Goal: Task Accomplishment & Management: Complete application form

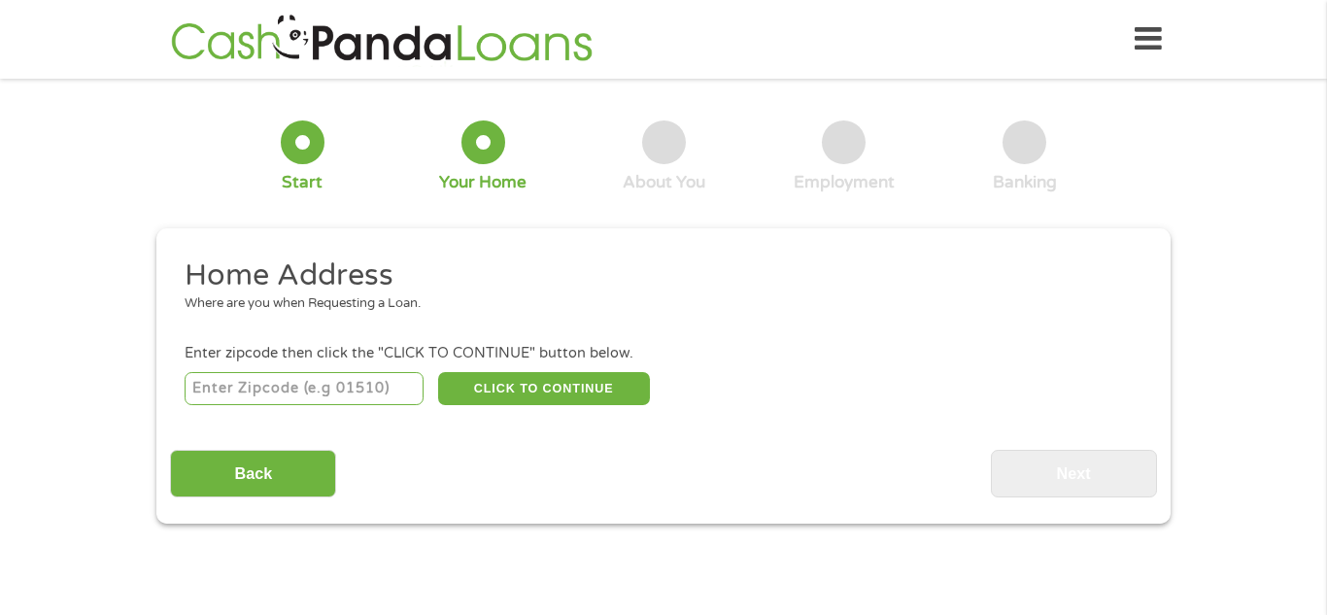
click at [367, 384] on input "number" at bounding box center [305, 388] width 240 height 33
type input "27410"
click at [566, 381] on button "CLICK TO CONTINUE" at bounding box center [544, 388] width 212 height 33
type input "27410"
type input "[GEOGRAPHIC_DATA]"
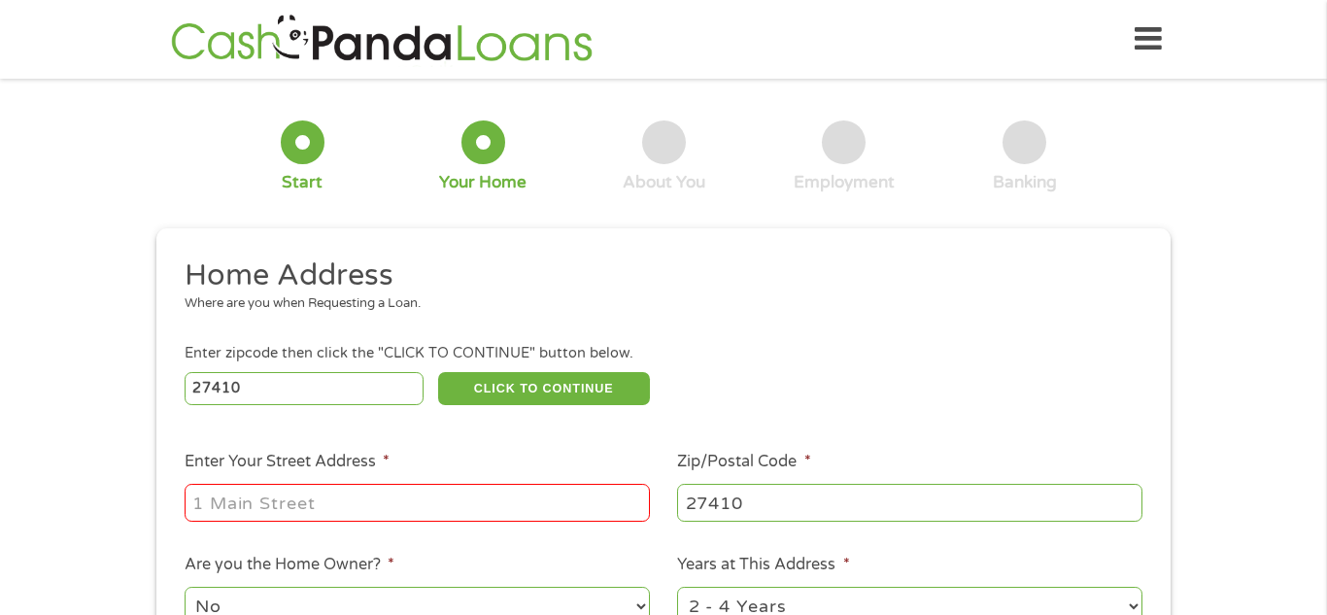
click at [409, 514] on input "Enter Your Street Address *" at bounding box center [417, 502] width 465 height 37
type input "[STREET_ADDRESS]"
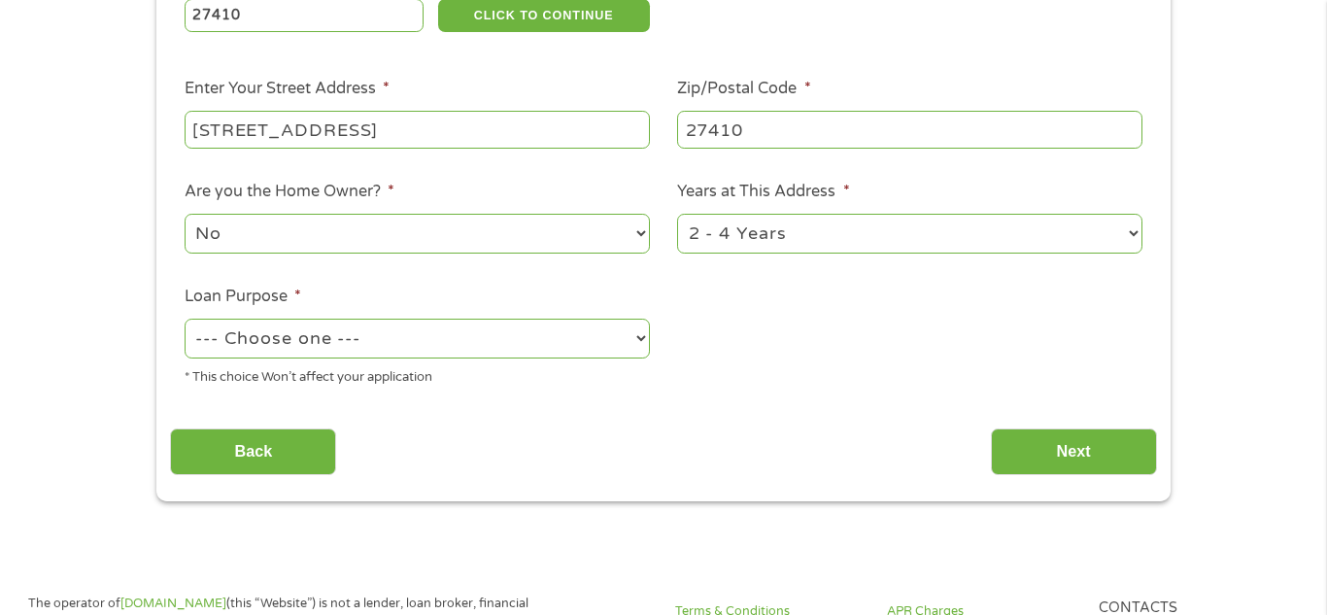
scroll to position [374, 0]
click at [1130, 242] on select "1 Year or less 1 - 2 Years 2 - 4 Years Over 4 Years" at bounding box center [909, 233] width 465 height 40
click at [608, 327] on select "--- Choose one --- Pay Bills Debt Consolidation Home Improvement Major Purchase…" at bounding box center [417, 338] width 465 height 40
select select "paybills"
click at [185, 320] on select "--- Choose one --- Pay Bills Debt Consolidation Home Improvement Major Purchase…" at bounding box center [417, 338] width 465 height 40
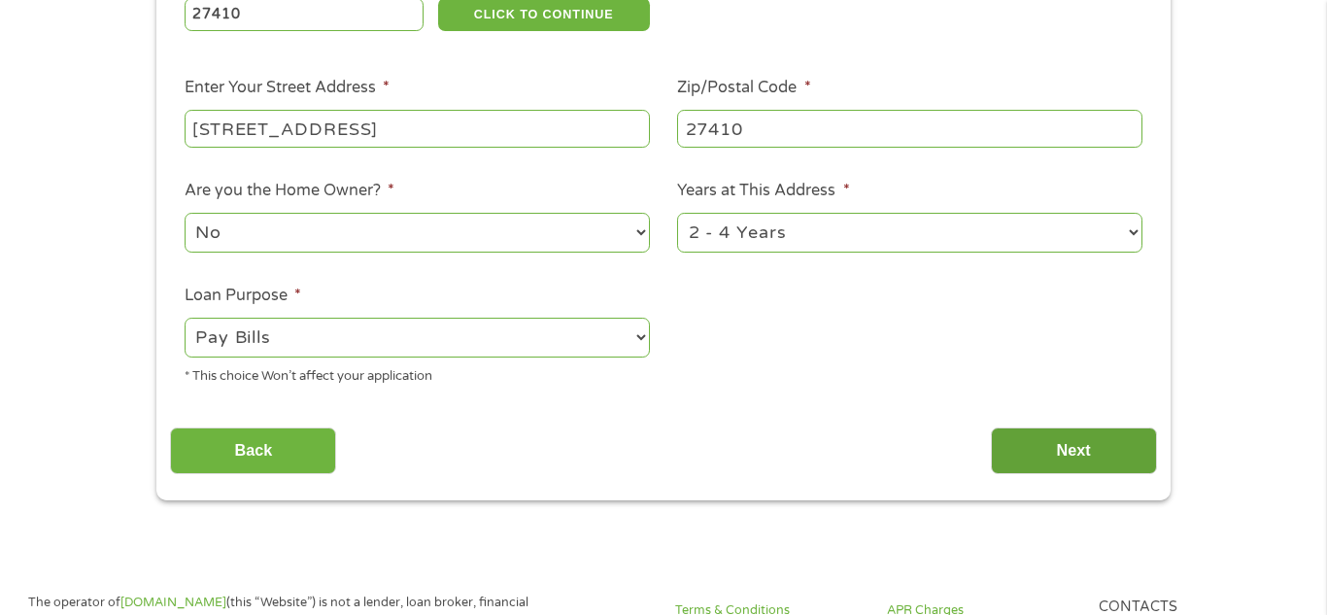
click at [1078, 471] on input "Next" at bounding box center [1074, 451] width 166 height 48
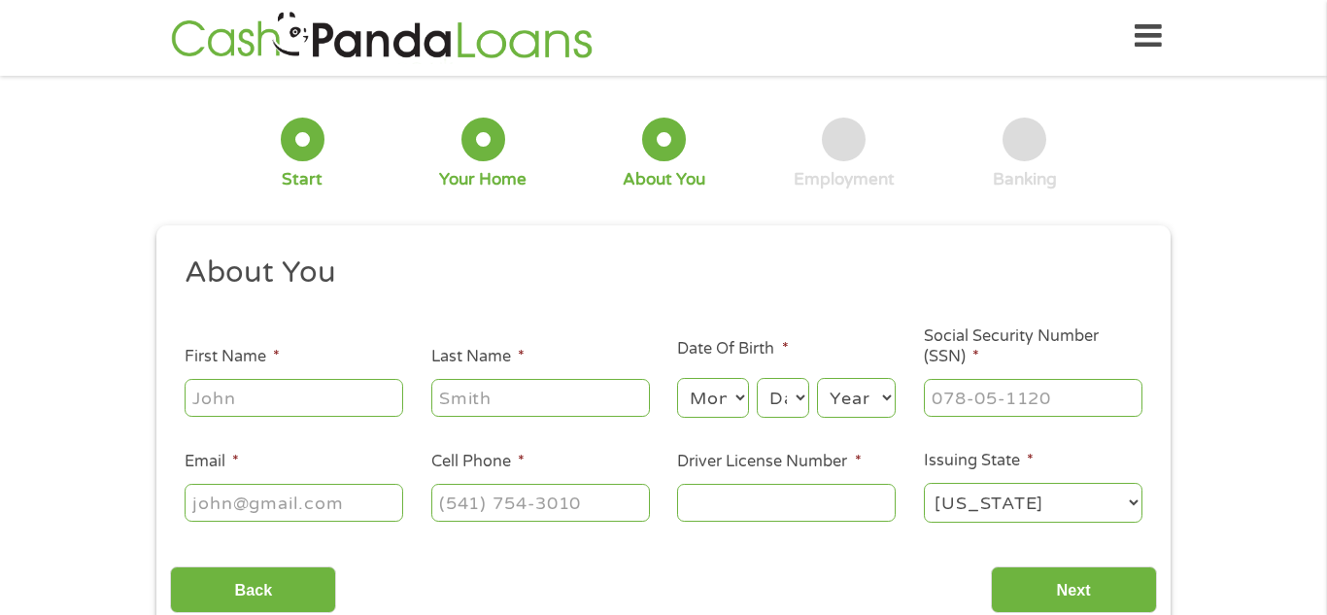
scroll to position [0, 0]
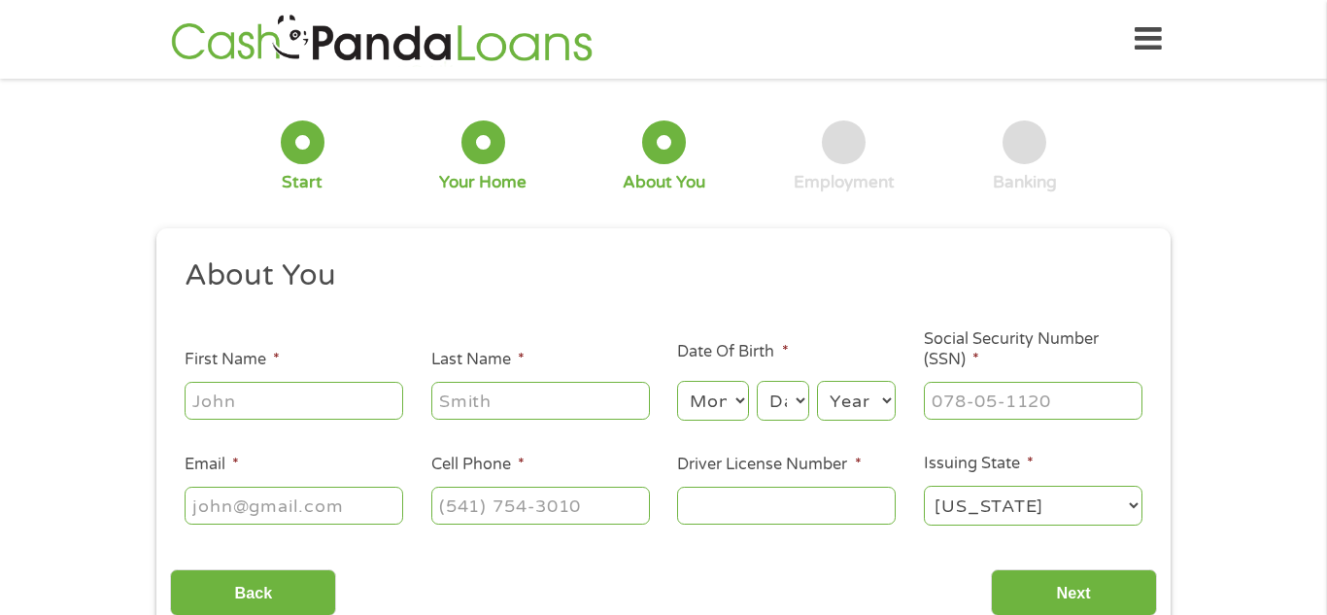
click at [307, 400] on input "First Name *" at bounding box center [294, 400] width 219 height 37
type input "[PERSON_NAME]"
click at [573, 408] on input "Last Name *" at bounding box center [540, 400] width 219 height 37
type input "Brown"
type input "[EMAIL_ADDRESS][DOMAIN_NAME]"
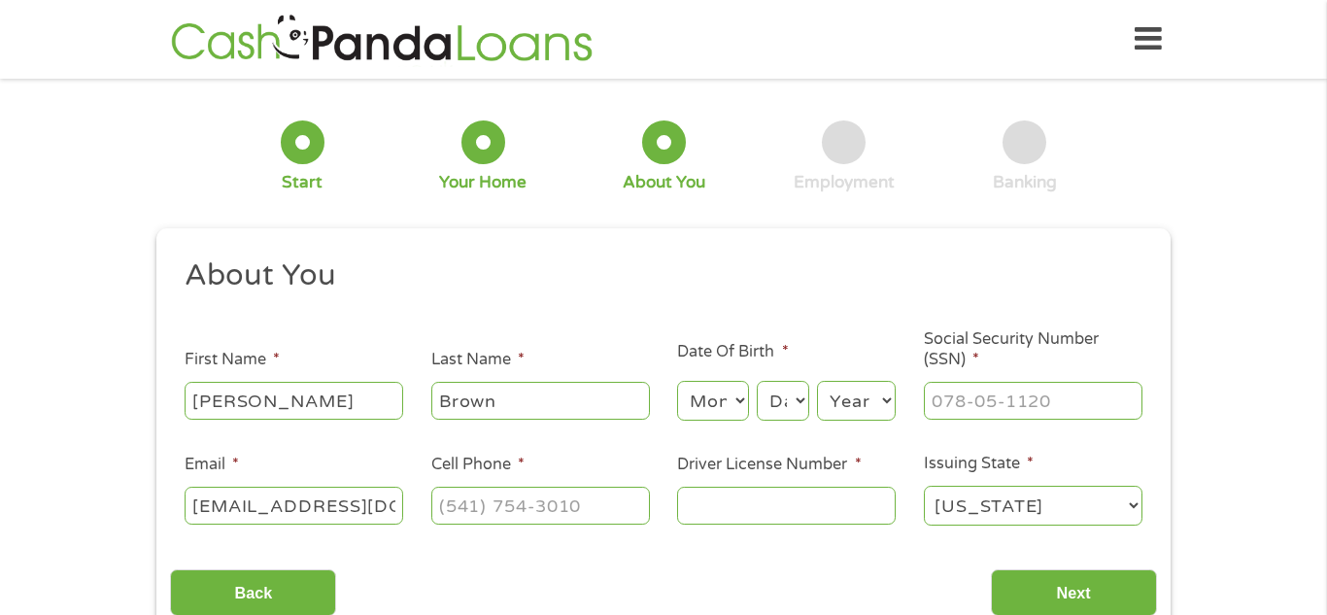
click at [728, 412] on select "Month 1 2 3 4 5 6 7 8 9 10 11 12" at bounding box center [712, 401] width 71 height 40
select select "4"
click at [677, 381] on select "Month 1 2 3 4 5 6 7 8 9 10 11 12" at bounding box center [712, 401] width 71 height 40
click at [779, 413] on select "Day 1 2 3 4 5 6 7 8 9 10 11 12 13 14 15 16 17 18 19 20 21 22 23 24 25 26 27 28 …" at bounding box center [783, 401] width 52 height 40
select select "30"
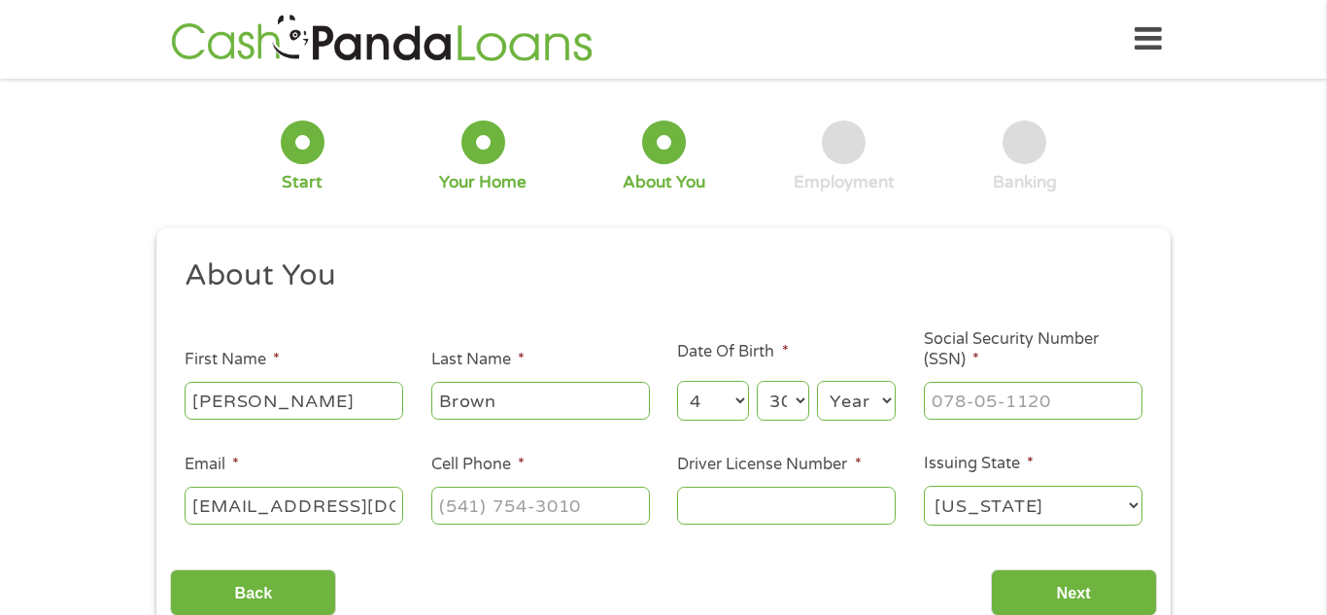
click at [757, 381] on select "Day 1 2 3 4 5 6 7 8 9 10 11 12 13 14 15 16 17 18 19 20 21 22 23 24 25 26 27 28 …" at bounding box center [783, 401] width 52 height 40
click at [869, 406] on select "Year [DATE] 2006 2005 2004 2003 2002 2001 2000 1999 1998 1997 1996 1995 1994 19…" at bounding box center [856, 401] width 79 height 40
select select "1976"
click at [817, 381] on select "Year [DATE] 2006 2005 2004 2003 2002 2001 2000 1999 1998 1997 1996 1995 1994 19…" at bounding box center [856, 401] width 79 height 40
click at [1041, 403] on input "Social Security Number (SSN) *" at bounding box center [1033, 400] width 219 height 37
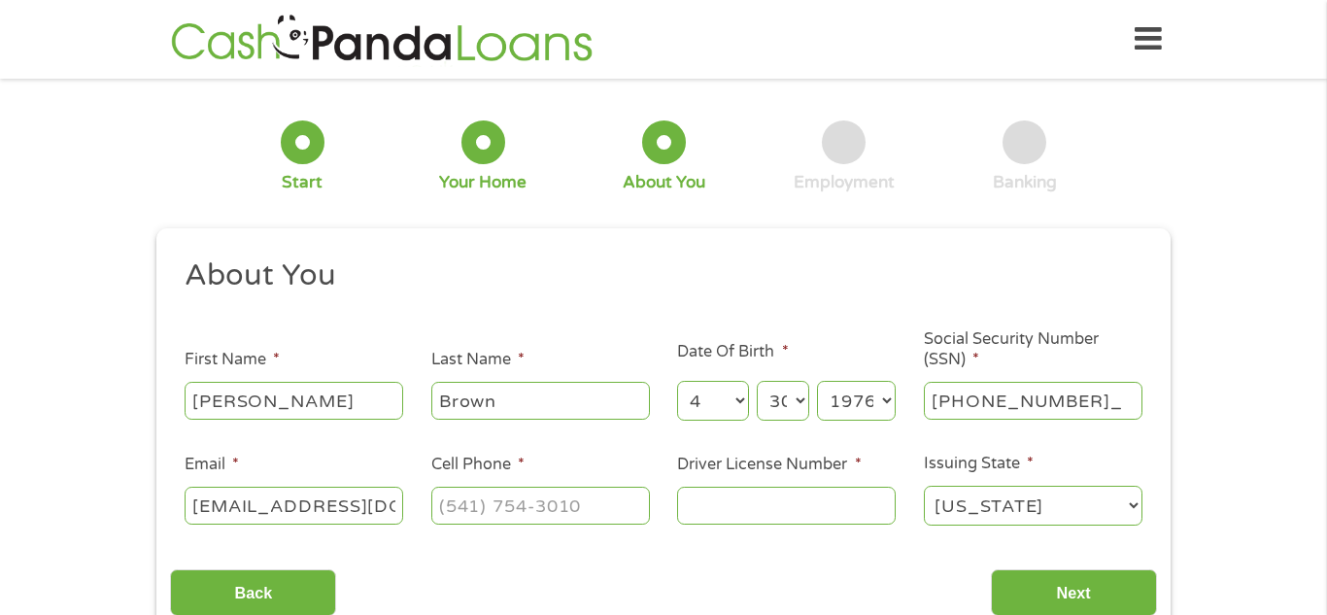
type input "240-61-9802"
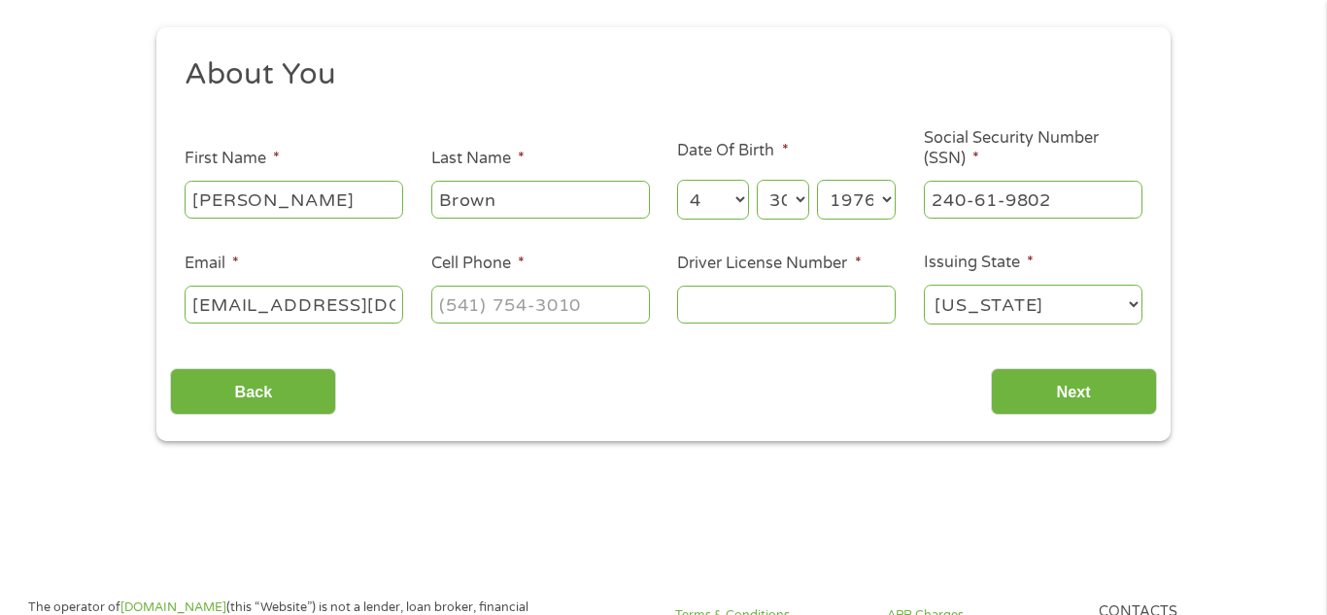
scroll to position [203, 0]
click at [535, 310] on input "Cell Phone *" at bounding box center [540, 302] width 219 height 37
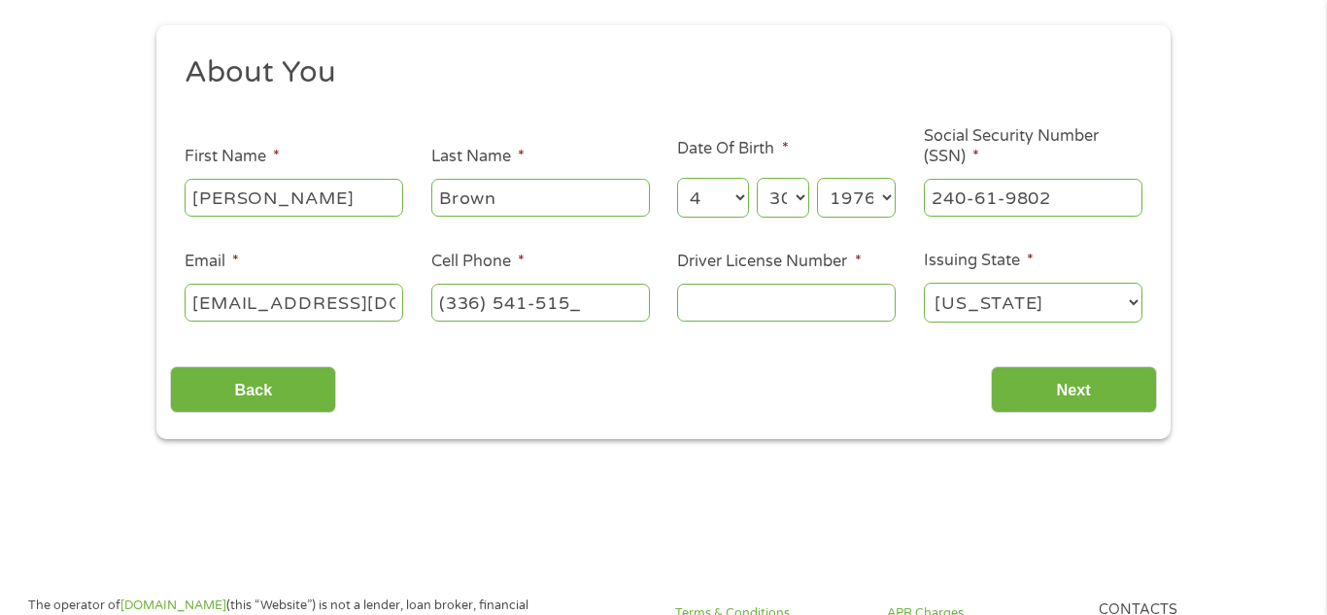
type input "[PHONE_NUMBER]"
click at [805, 311] on input "Driver License Number *" at bounding box center [786, 302] width 219 height 37
type input "8712052"
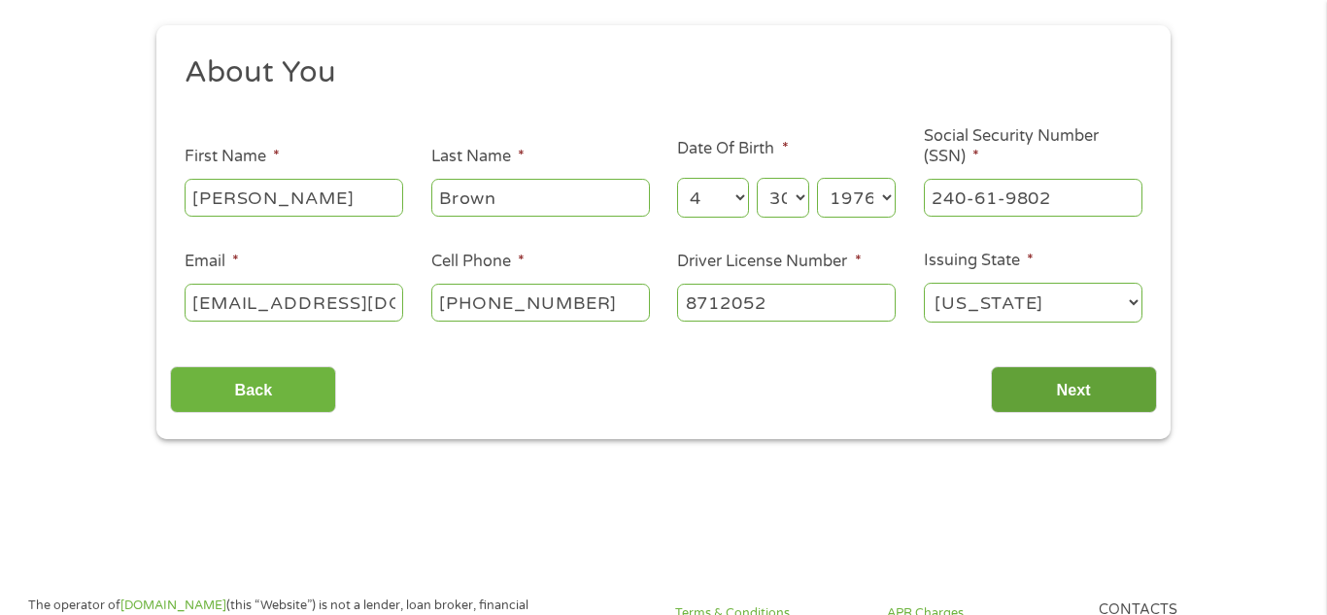
click at [1079, 394] on input "Next" at bounding box center [1074, 390] width 166 height 48
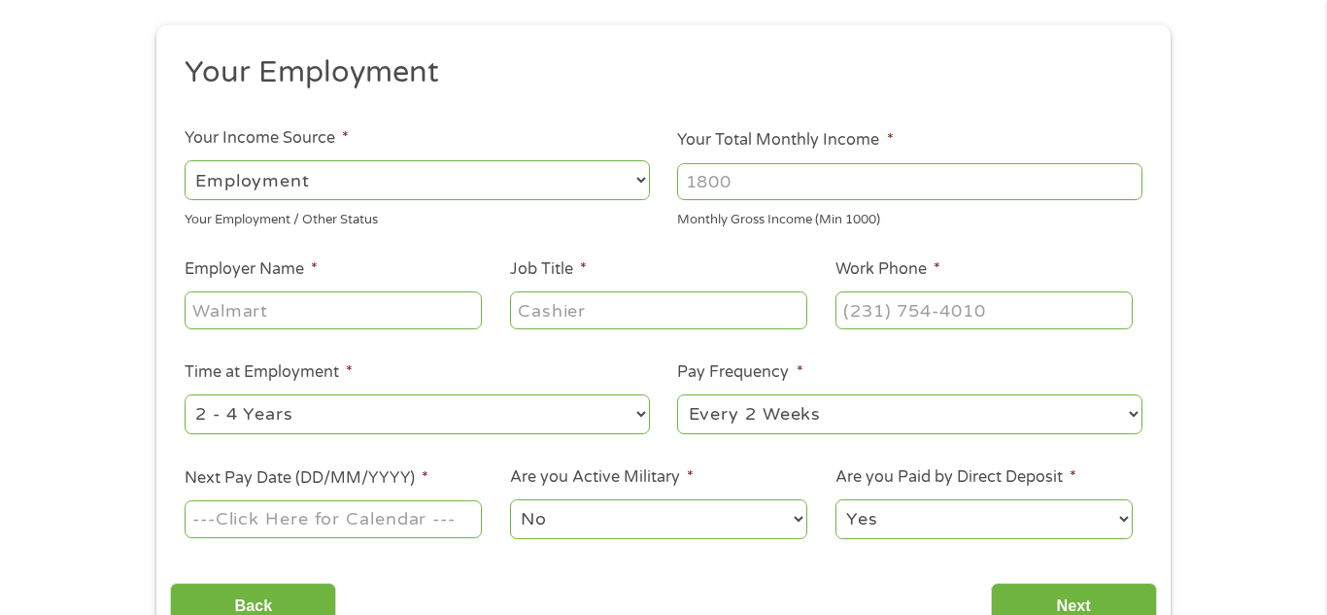
scroll to position [0, 0]
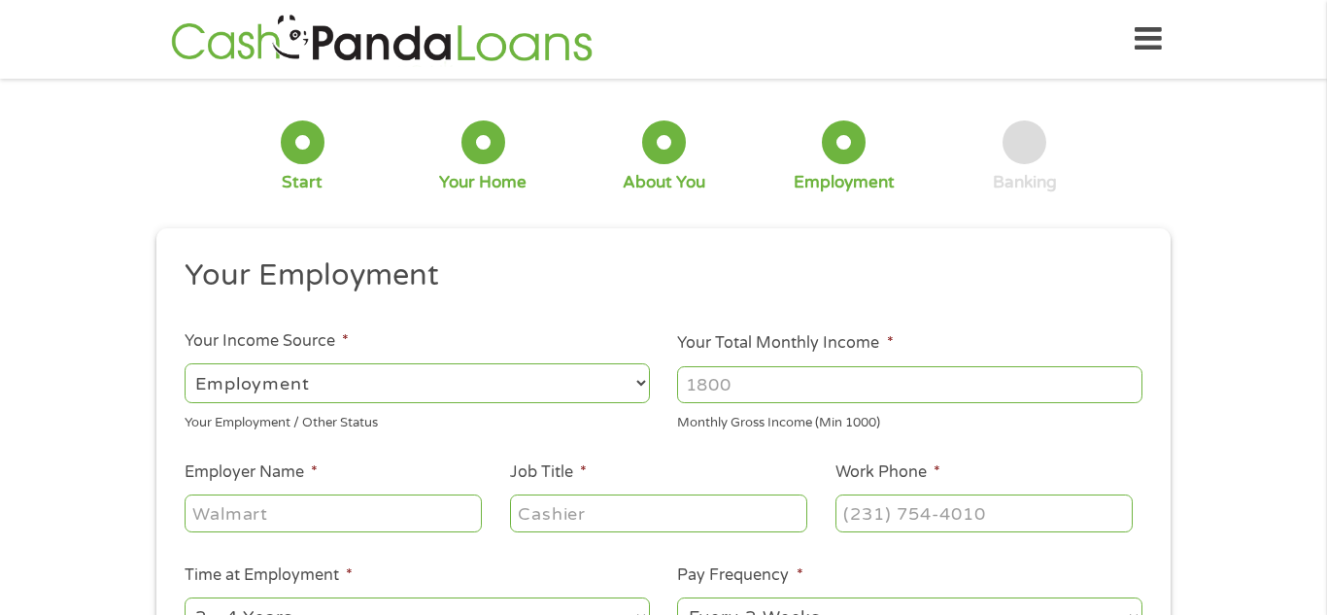
click at [936, 391] on input "Your Total Monthly Income *" at bounding box center [909, 384] width 465 height 37
type input "2000"
click at [251, 516] on input "Employer Name *" at bounding box center [333, 512] width 297 height 37
type input "conehealth"
click at [682, 508] on input "Job Title *" at bounding box center [658, 512] width 297 height 37
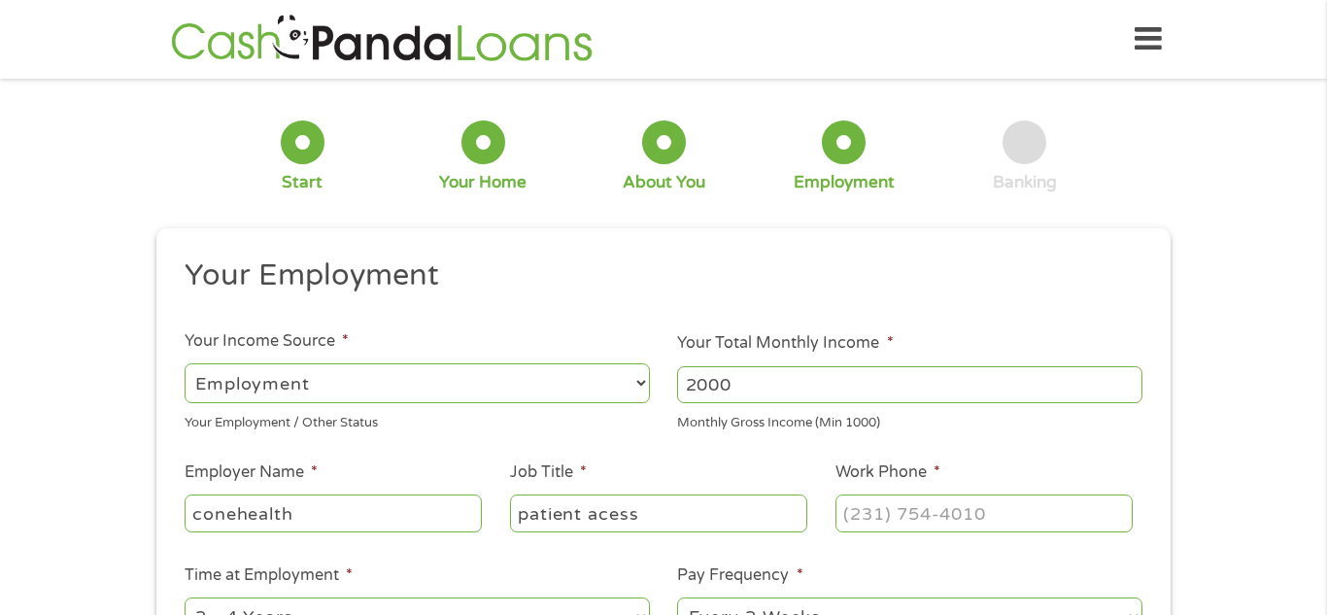
type input "patient acess"
click at [973, 519] on input "Work Phone *" at bounding box center [983, 512] width 297 height 37
type input "[PHONE_NUMBER]"
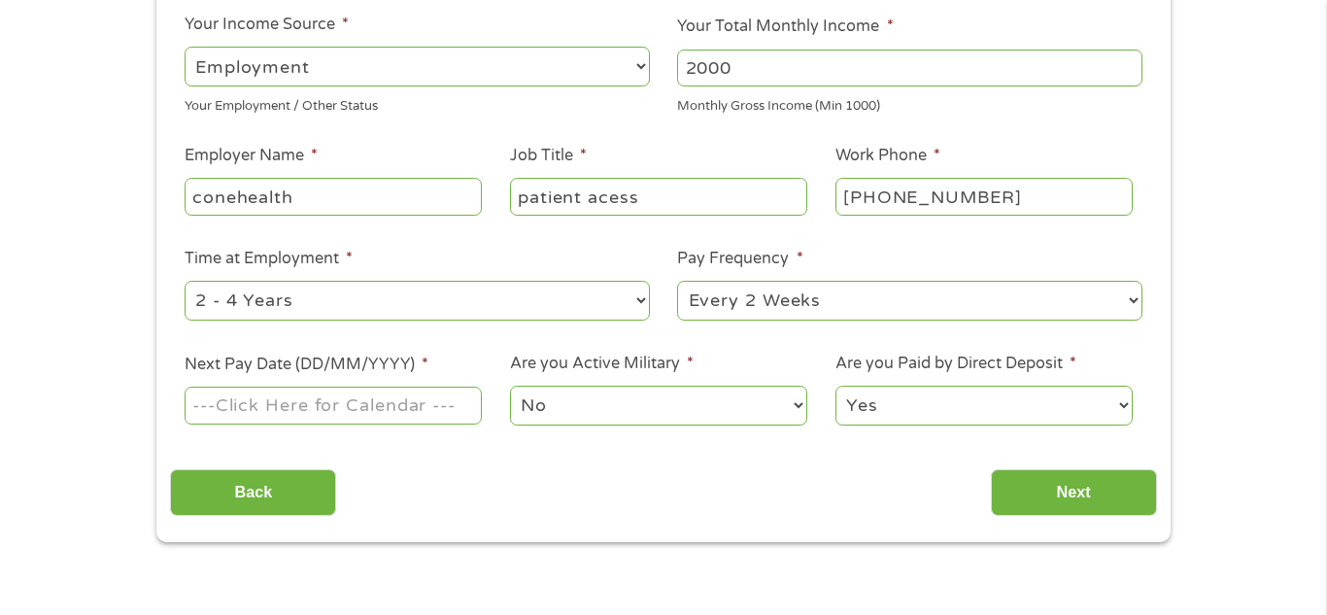
scroll to position [321, 0]
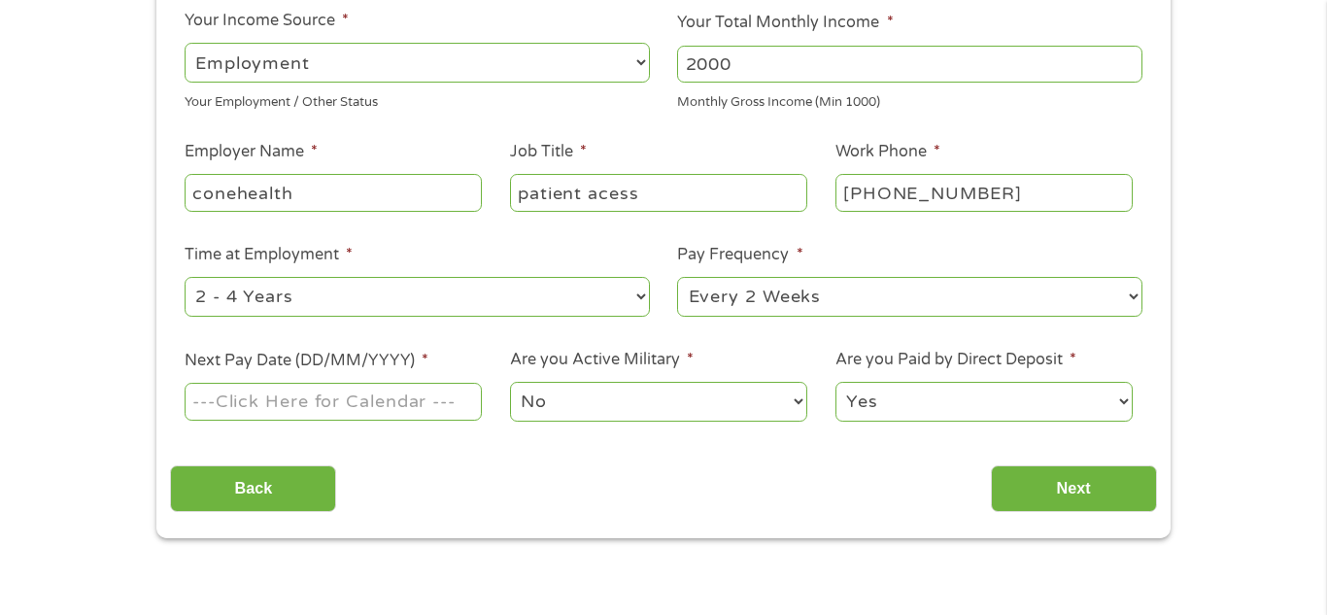
click at [399, 411] on input "Next Pay Date (DD/MM/YYYY) *" at bounding box center [333, 401] width 297 height 37
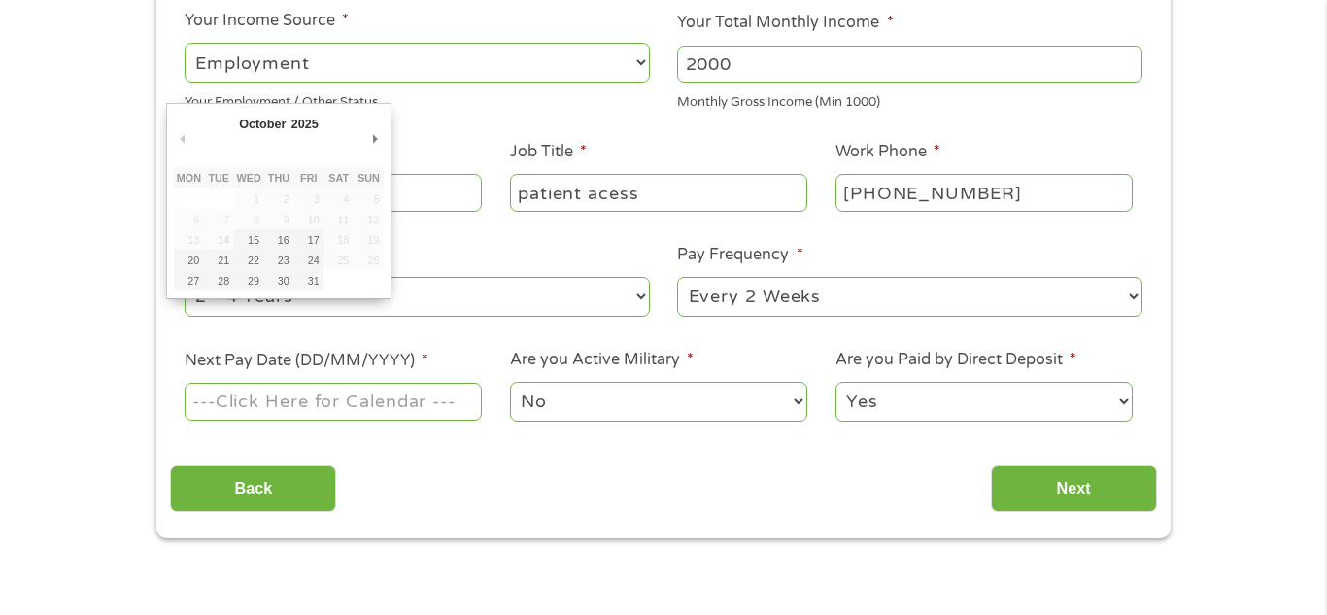
type input "[DATE]"
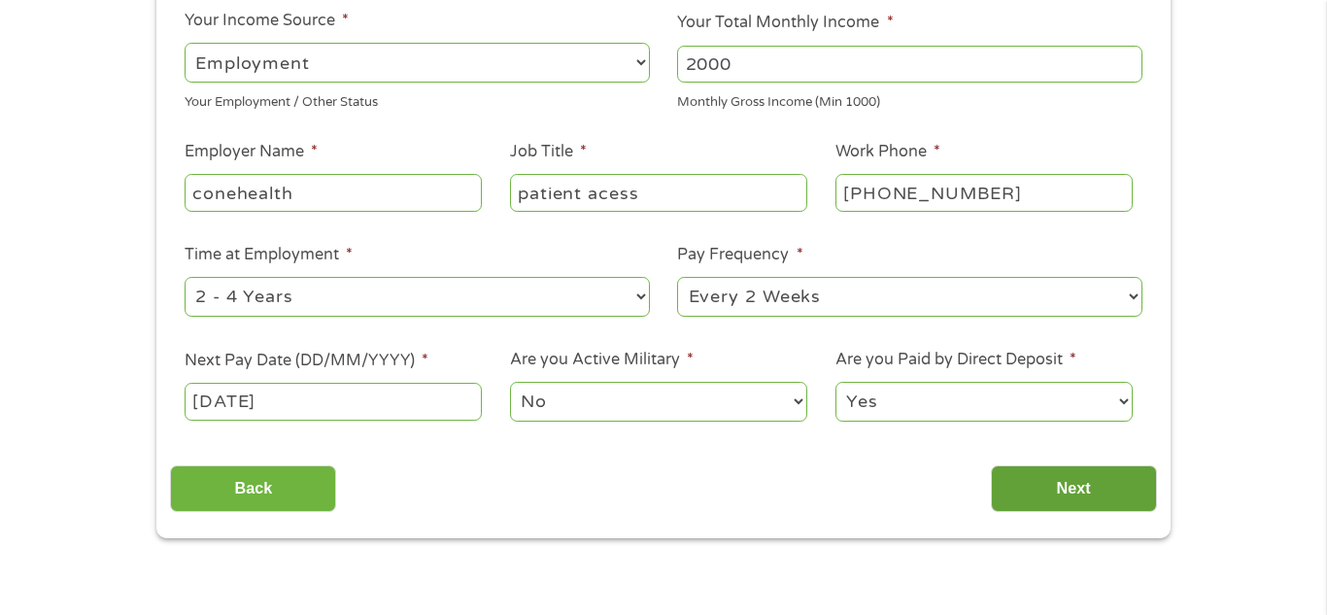
click at [1087, 489] on input "Next" at bounding box center [1074, 489] width 166 height 48
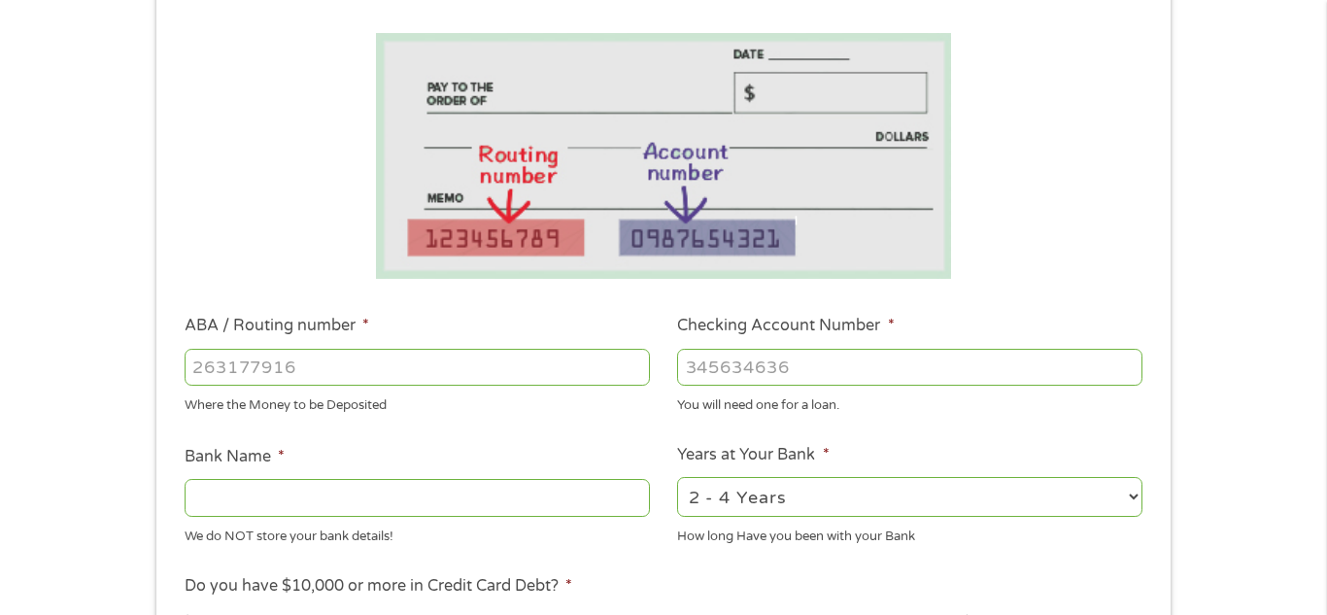
scroll to position [311, 0]
click at [270, 376] on input "ABA / Routing number *" at bounding box center [417, 366] width 465 height 37
type input "221277599"
type input "PROPONENT FEDERAL CREDIT UNION"
type input "221277599"
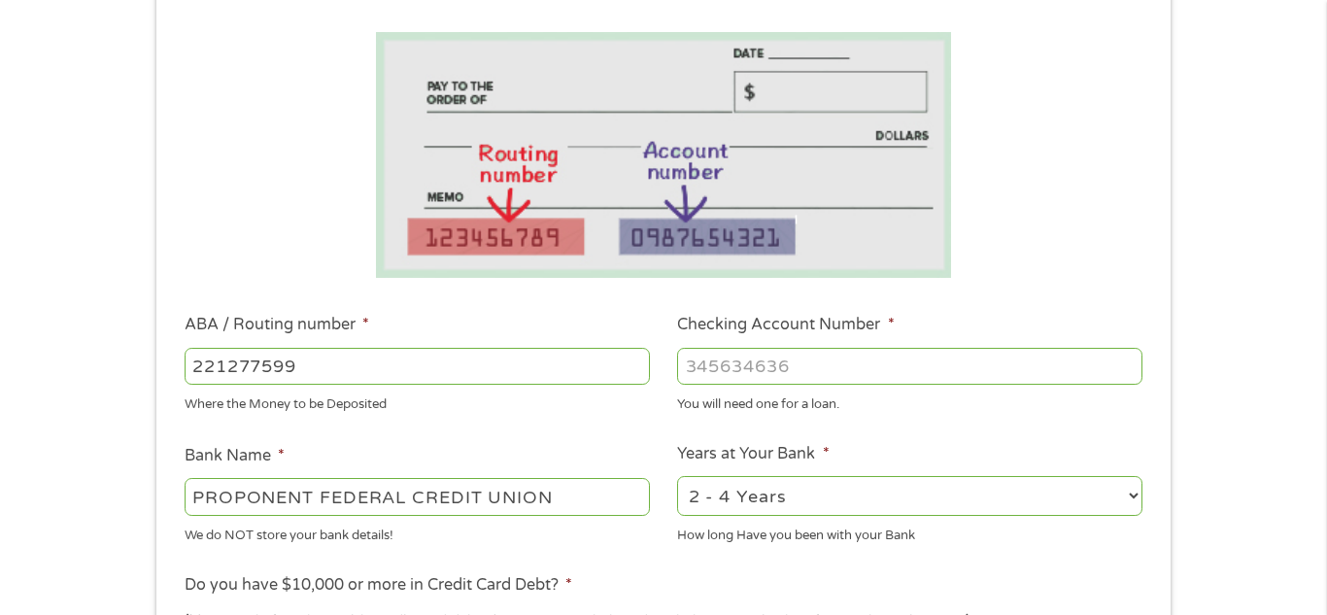
click at [905, 366] on input "Checking Account Number *" at bounding box center [909, 366] width 465 height 37
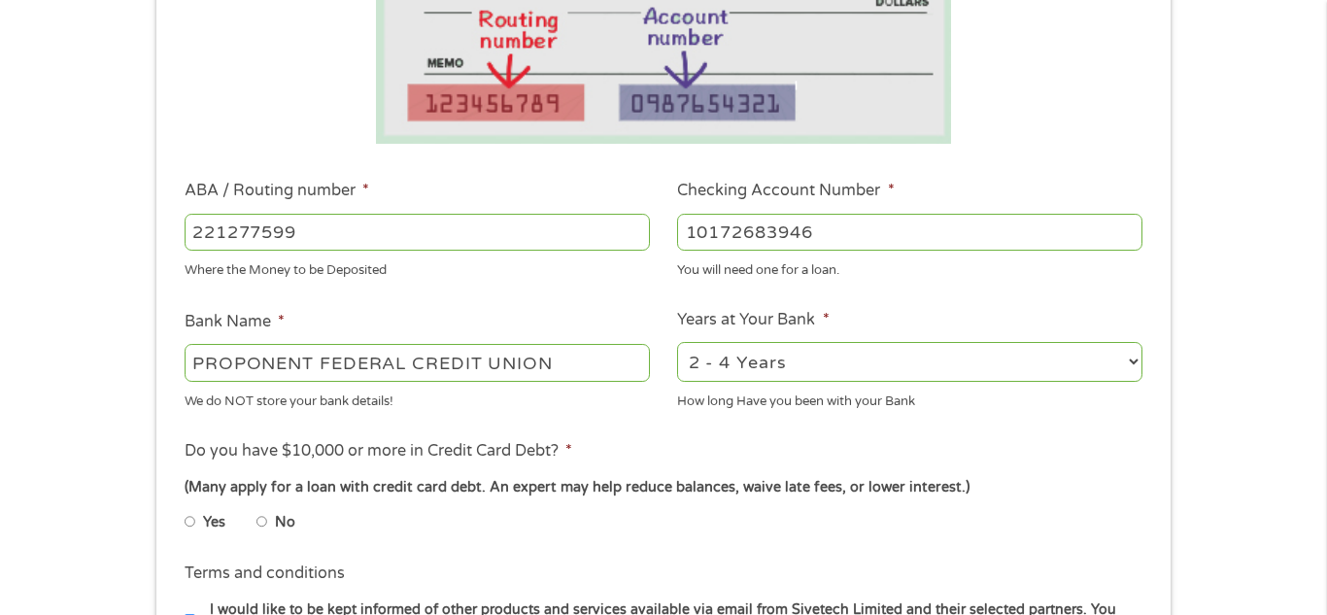
scroll to position [446, 0]
type input "10172683946"
click at [1117, 363] on select "2 - 4 Years 6 - 12 Months 1 - 2 Years Over 4 Years" at bounding box center [909, 361] width 465 height 40
select select "60months"
click at [677, 341] on select "2 - 4 Years 6 - 12 Months 1 - 2 Years Over 4 Years" at bounding box center [909, 361] width 465 height 40
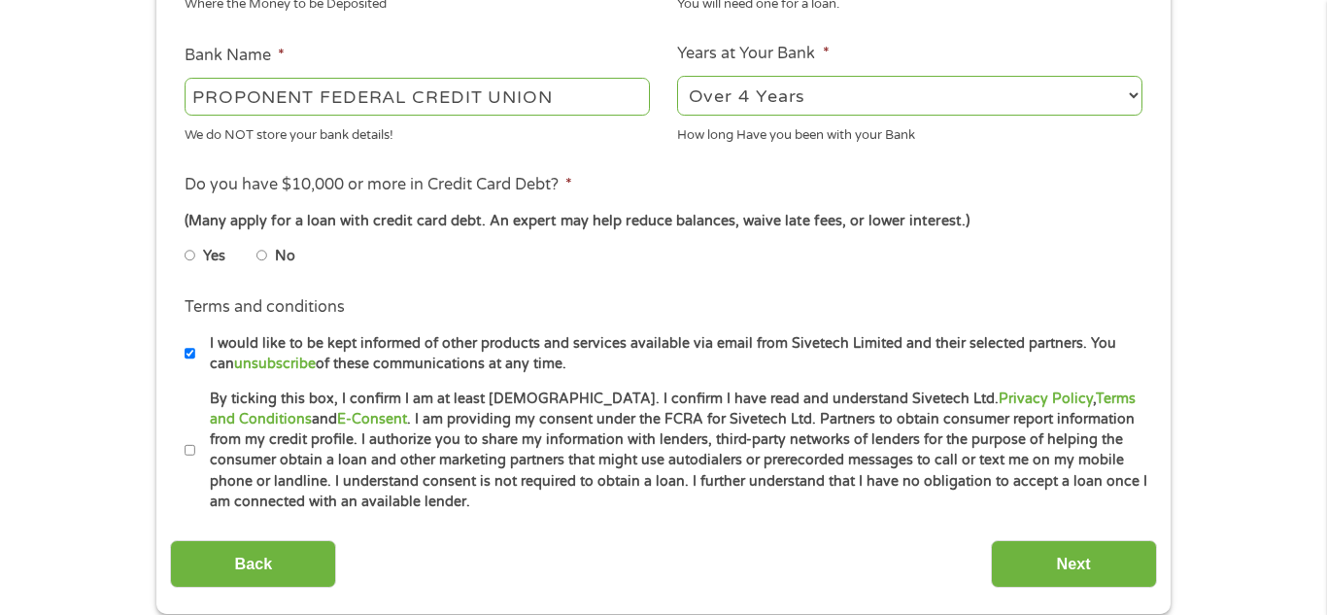
scroll to position [714, 0]
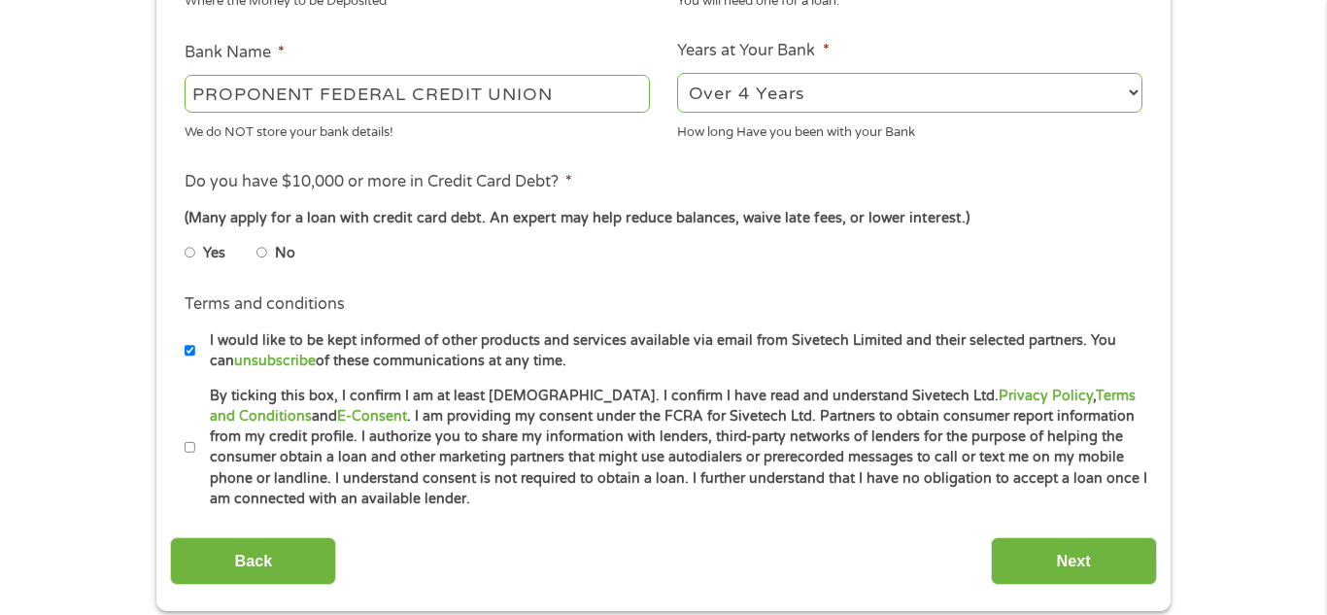
click at [276, 259] on label "No" at bounding box center [285, 253] width 20 height 21
click at [268, 259] on input "No" at bounding box center [262, 252] width 12 height 31
radio input "true"
click at [263, 256] on input "No" at bounding box center [262, 252] width 12 height 31
click at [190, 358] on input "I would like to be kept informed of other products and services available via e…" at bounding box center [191, 350] width 12 height 31
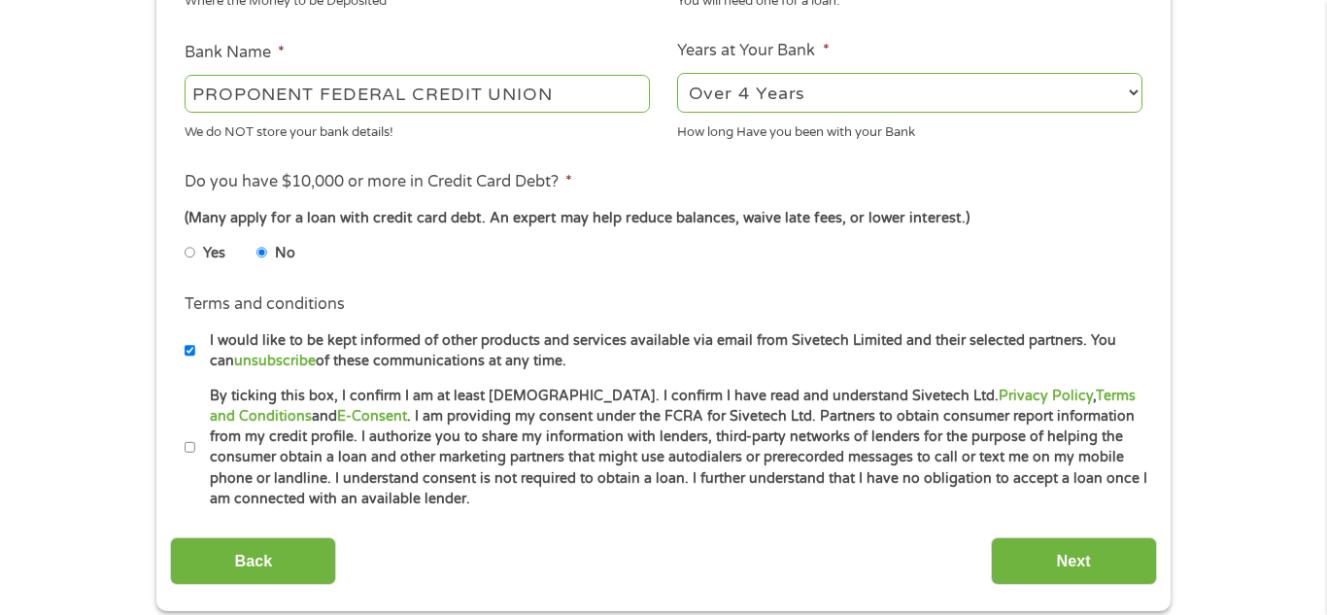
checkbox input "false"
click at [193, 453] on input "By ticking this box, I confirm I am at least [DEMOGRAPHIC_DATA]. I confirm I ha…" at bounding box center [191, 447] width 12 height 31
checkbox input "true"
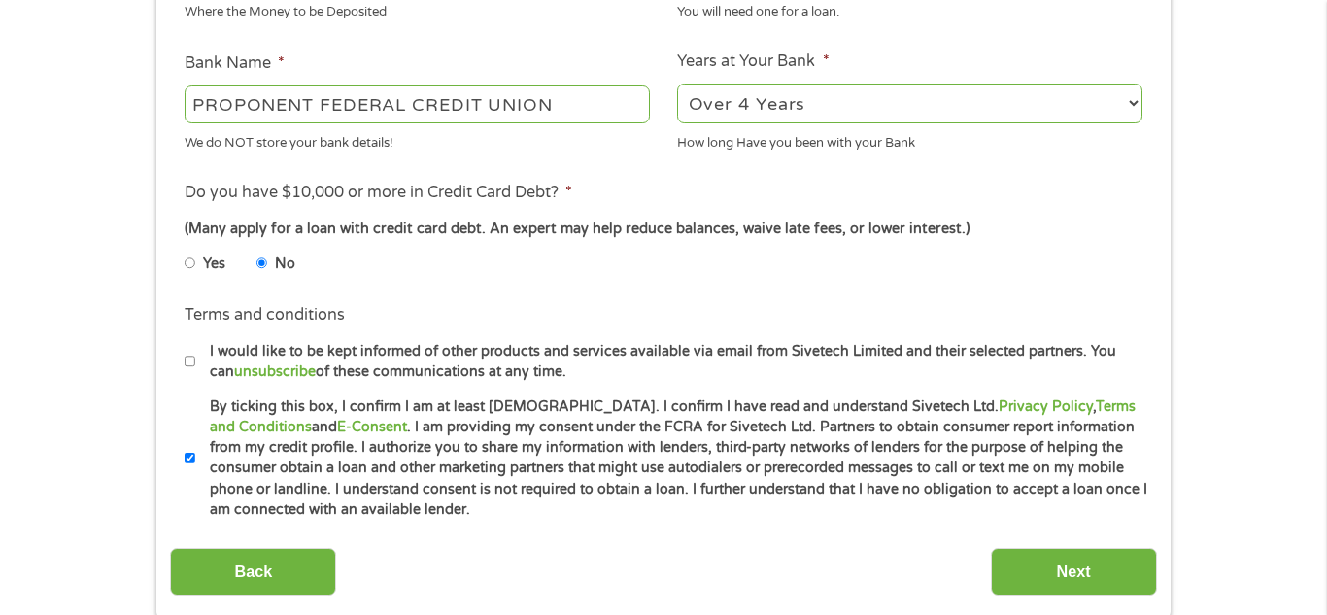
scroll to position [702, 0]
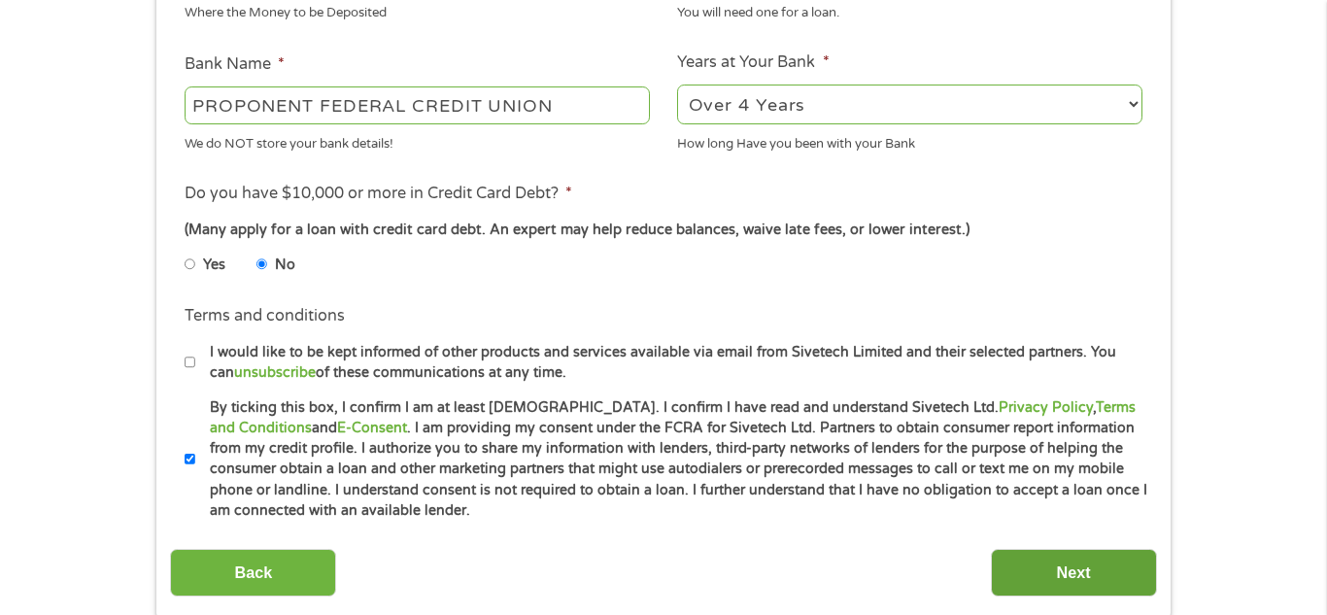
click at [1107, 574] on input "Next" at bounding box center [1074, 573] width 166 height 48
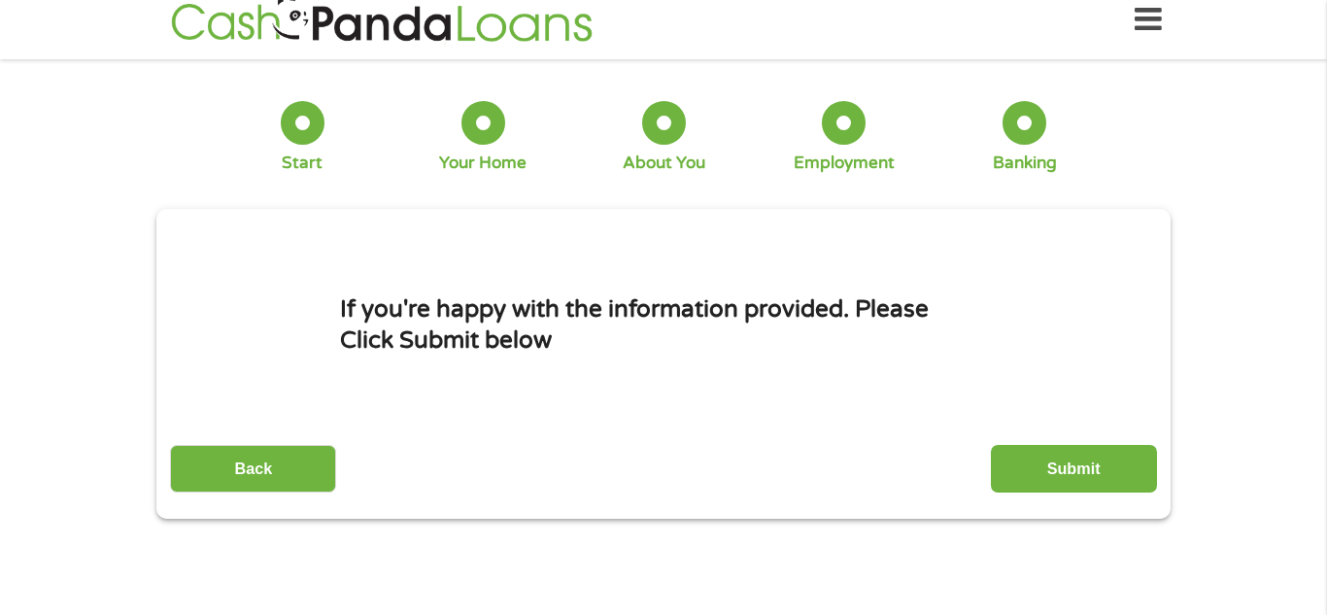
scroll to position [0, 0]
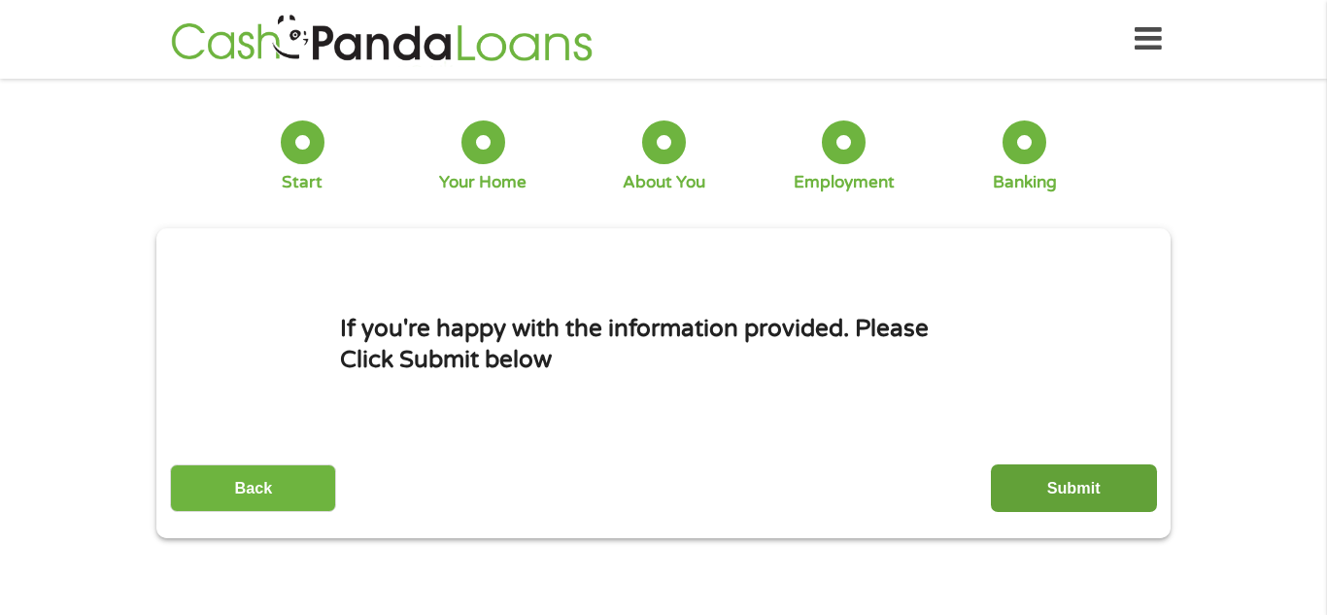
click at [1080, 485] on input "Submit" at bounding box center [1074, 488] width 166 height 48
